Goal: Transaction & Acquisition: Purchase product/service

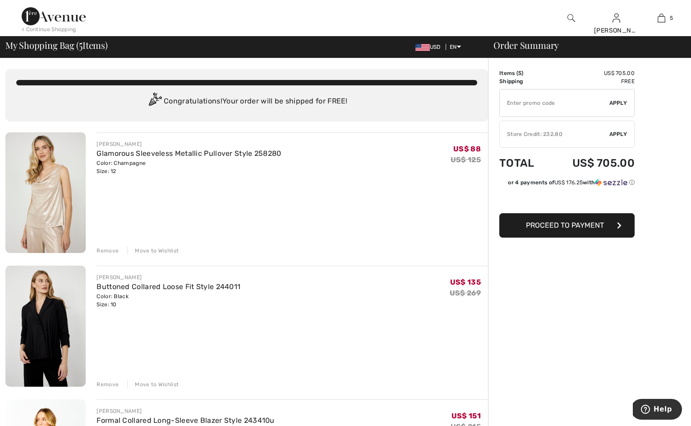
click at [107, 255] on div "Remove" at bounding box center [108, 250] width 22 height 8
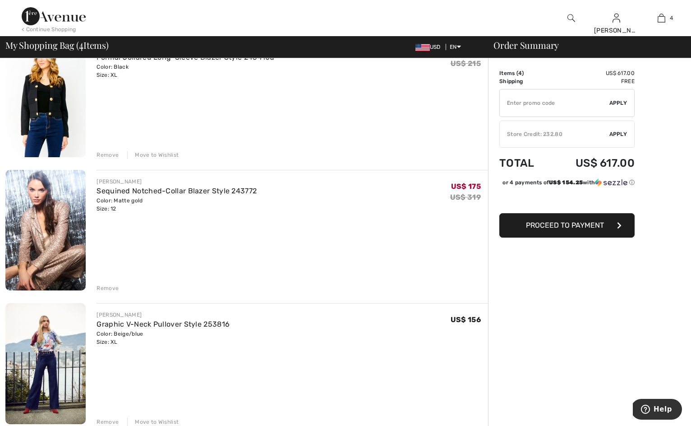
scroll to position [247, 0]
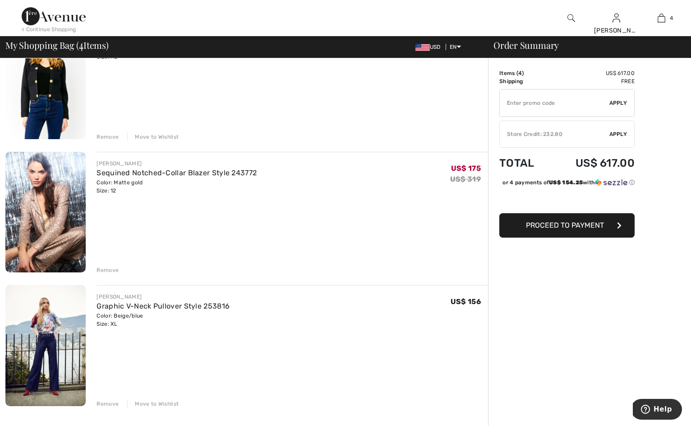
click at [111, 274] on div "Remove" at bounding box center [108, 270] width 22 height 8
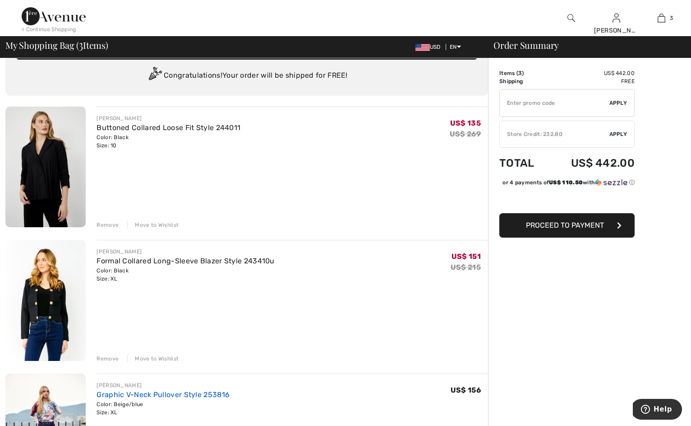
scroll to position [21, 0]
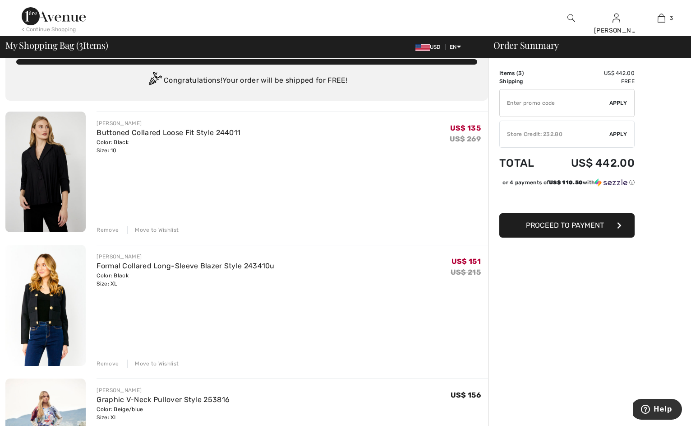
click at [169, 234] on div "Move to Wishlist" at bounding box center [152, 230] width 51 height 8
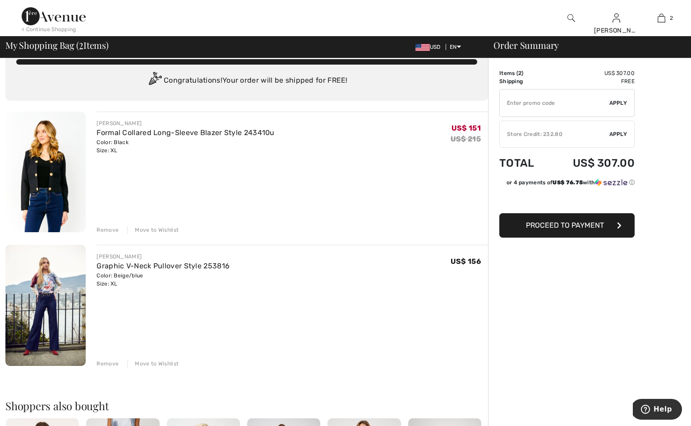
drag, startPoint x: 573, startPoint y: 232, endPoint x: 583, endPoint y: 232, distance: 9.9
click at [573, 229] on span "Proceed to Payment" at bounding box center [565, 225] width 78 height 9
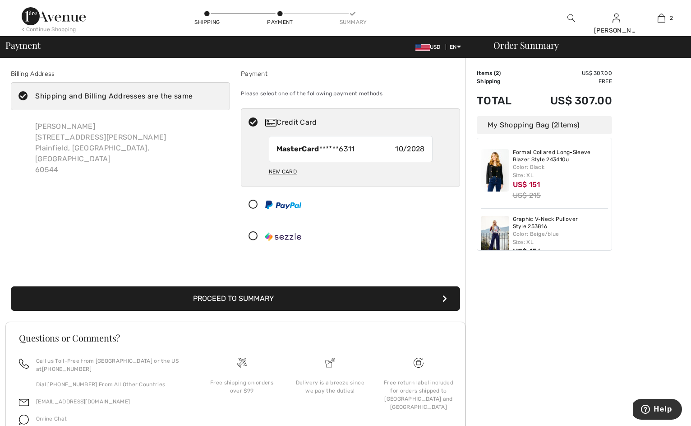
click at [62, 18] on img at bounding box center [54, 16] width 64 height 18
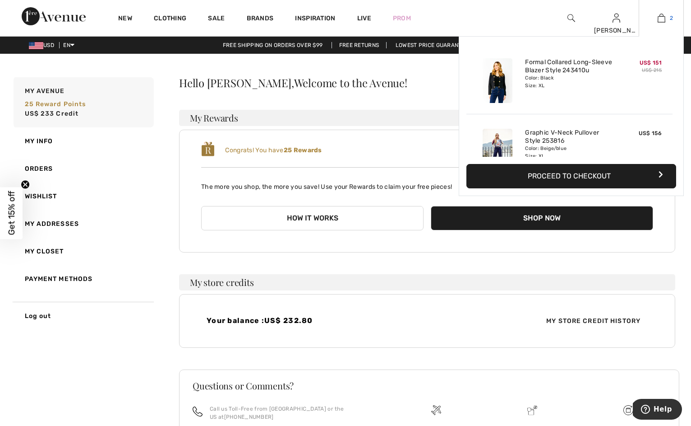
click at [664, 16] on link "2" at bounding box center [661, 18] width 44 height 11
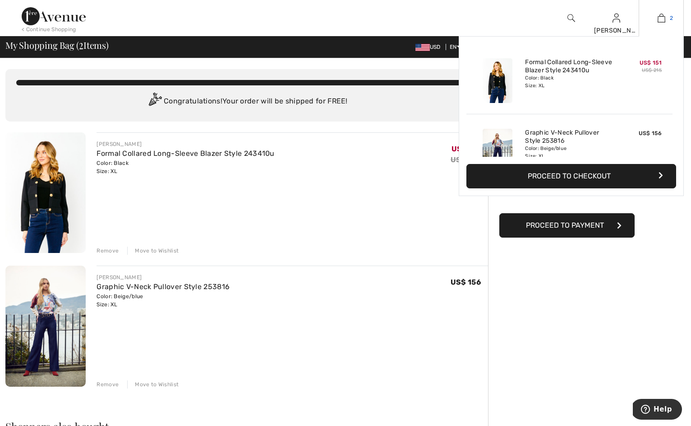
click at [662, 19] on img at bounding box center [662, 18] width 8 height 11
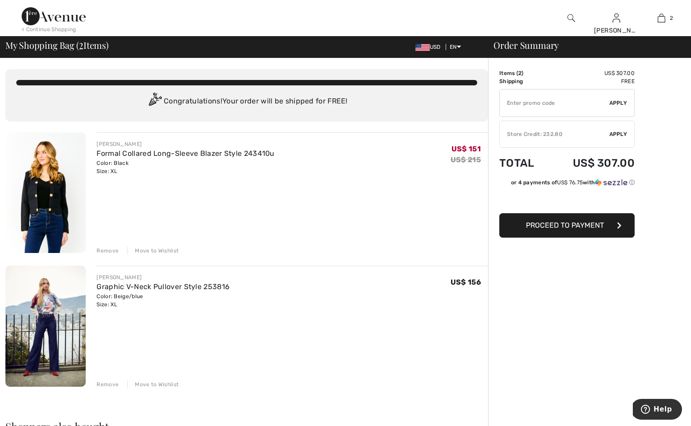
click at [60, 22] on img at bounding box center [54, 16] width 64 height 18
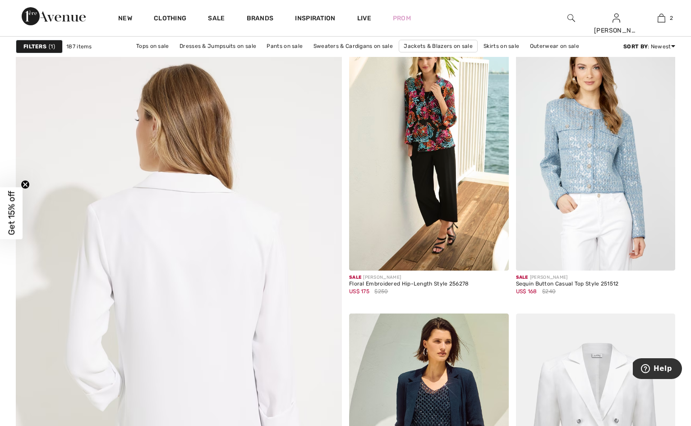
scroll to position [2294, 0]
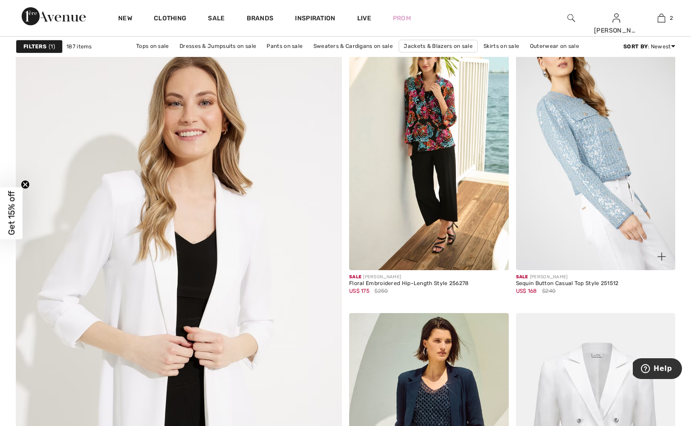
click at [579, 170] on img at bounding box center [596, 150] width 160 height 239
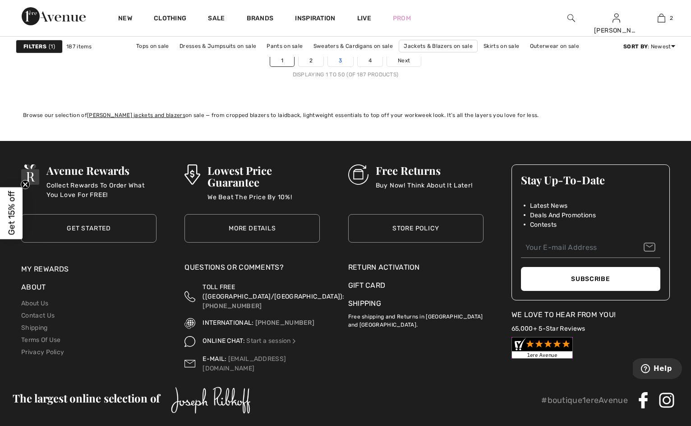
scroll to position [4349, 0]
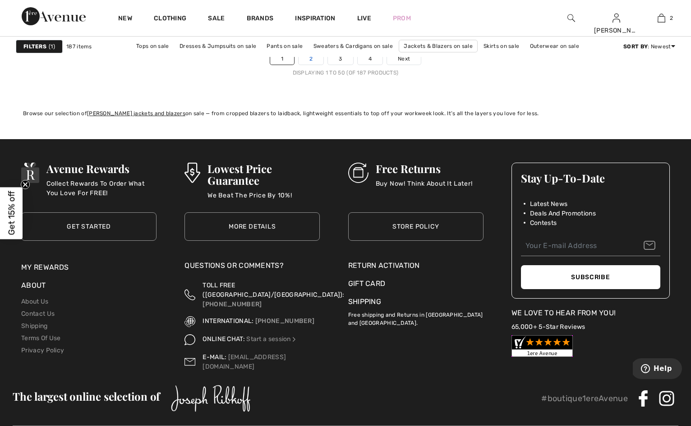
click at [308, 65] on link "2" at bounding box center [311, 59] width 25 height 12
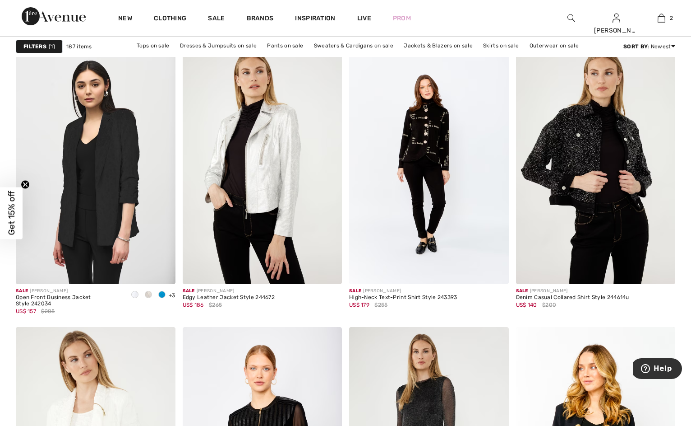
scroll to position [3518, 0]
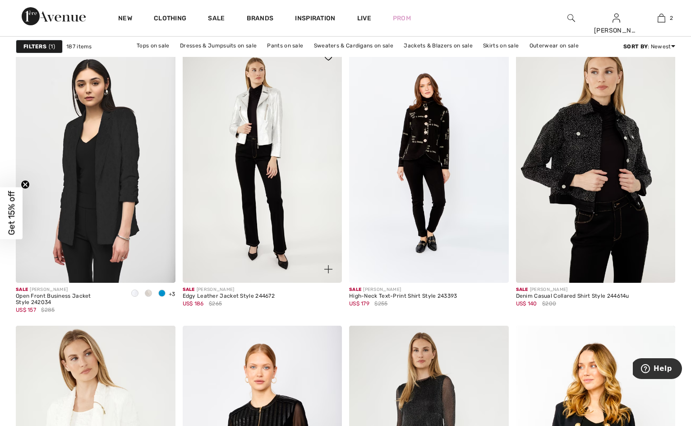
click at [249, 194] on img at bounding box center [263, 162] width 160 height 239
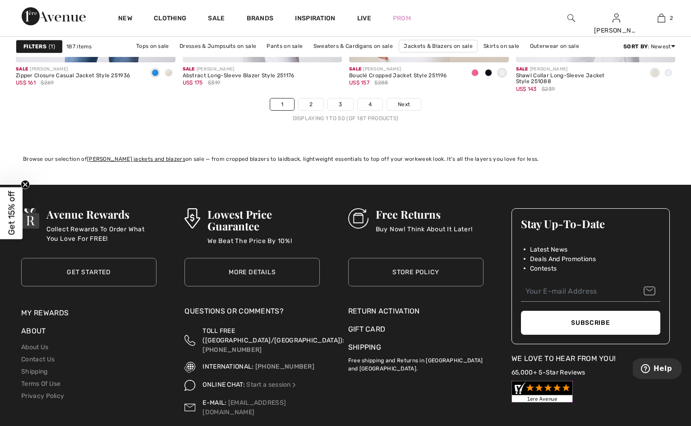
scroll to position [4304, 0]
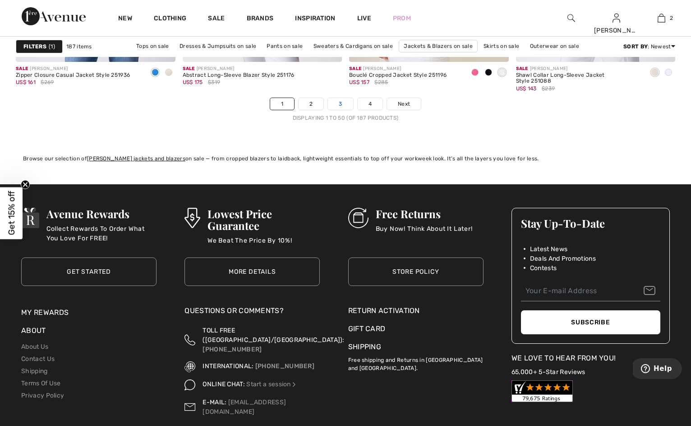
click at [339, 110] on link "3" at bounding box center [340, 104] width 25 height 12
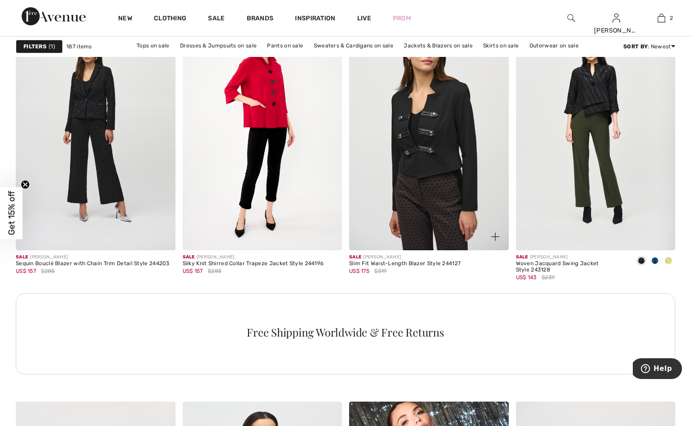
scroll to position [980, 0]
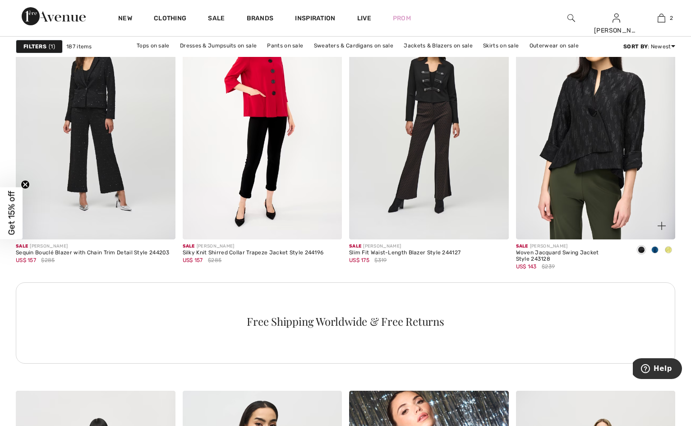
click at [588, 115] on img at bounding box center [596, 119] width 160 height 239
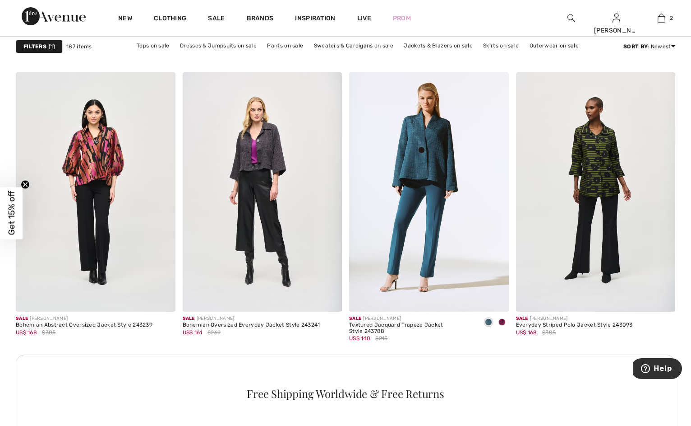
scroll to position [3102, 0]
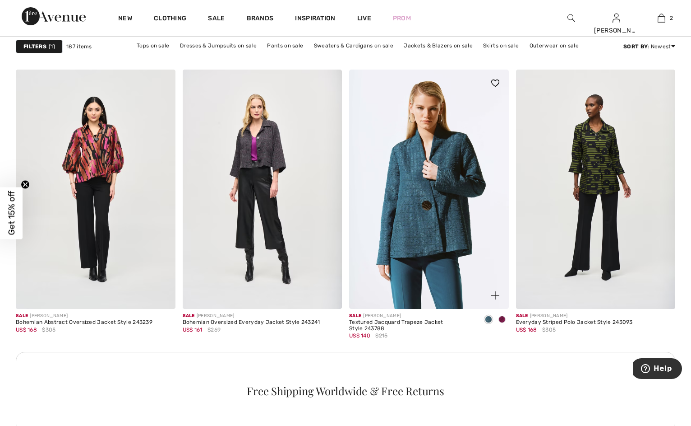
click at [417, 237] on img at bounding box center [429, 188] width 160 height 239
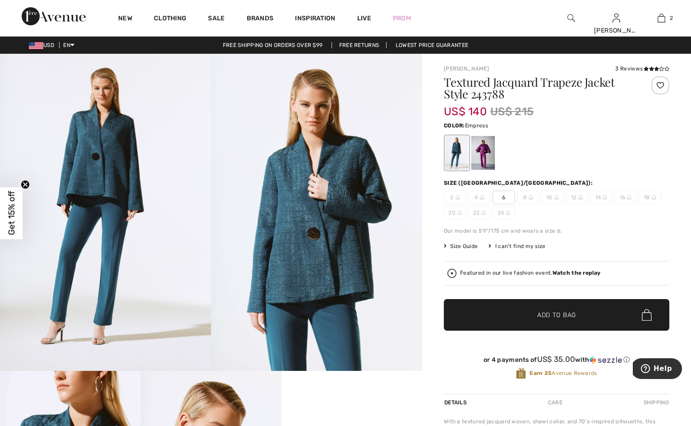
click at [495, 156] on div at bounding box center [483, 153] width 23 height 34
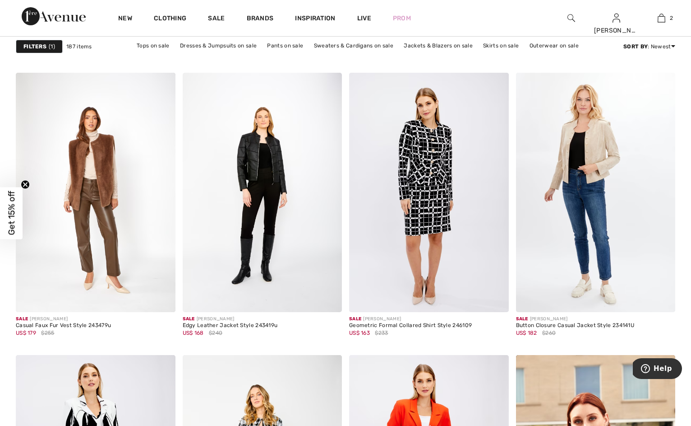
scroll to position [3772, 0]
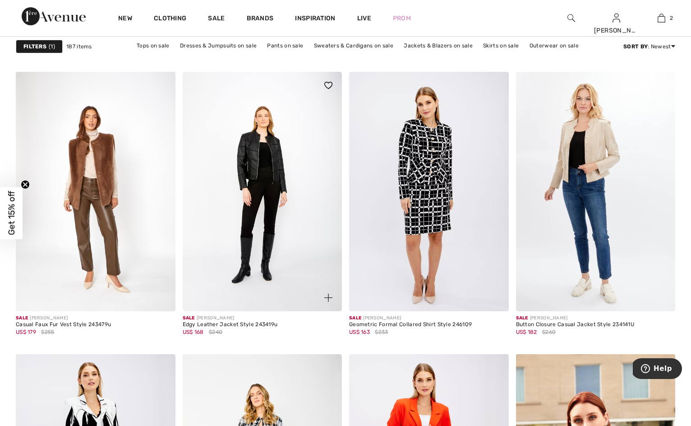
click at [259, 208] on img at bounding box center [263, 191] width 160 height 239
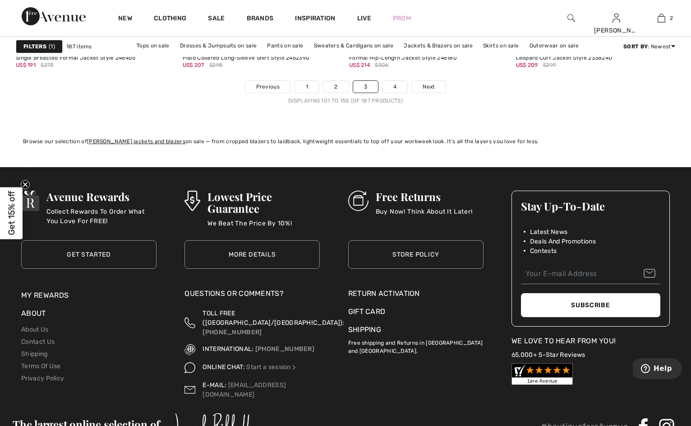
scroll to position [4324, 0]
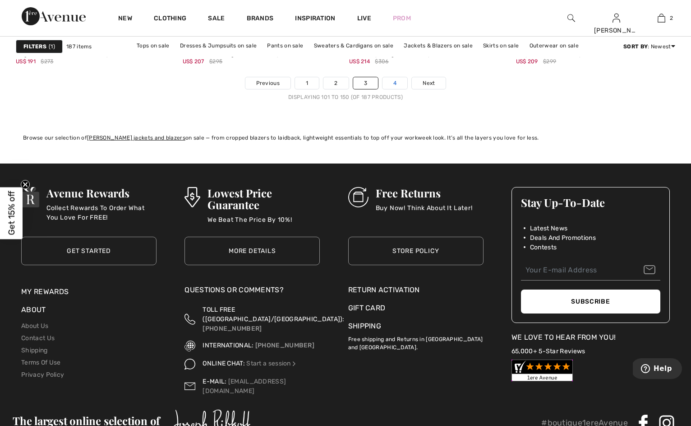
click at [402, 89] on link "4" at bounding box center [395, 83] width 25 height 12
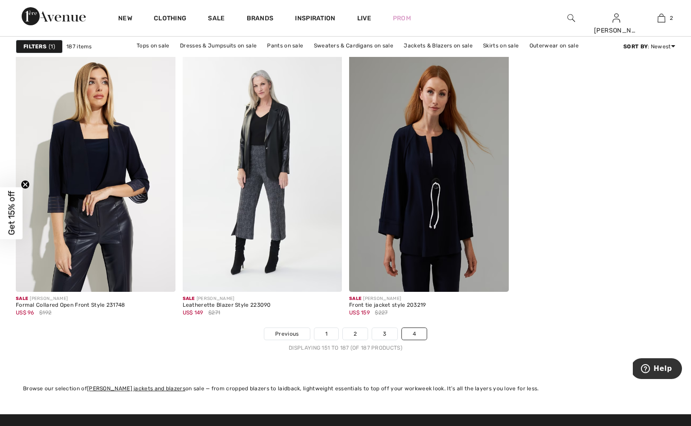
scroll to position [3120, 0]
